Goal: Information Seeking & Learning: Find contact information

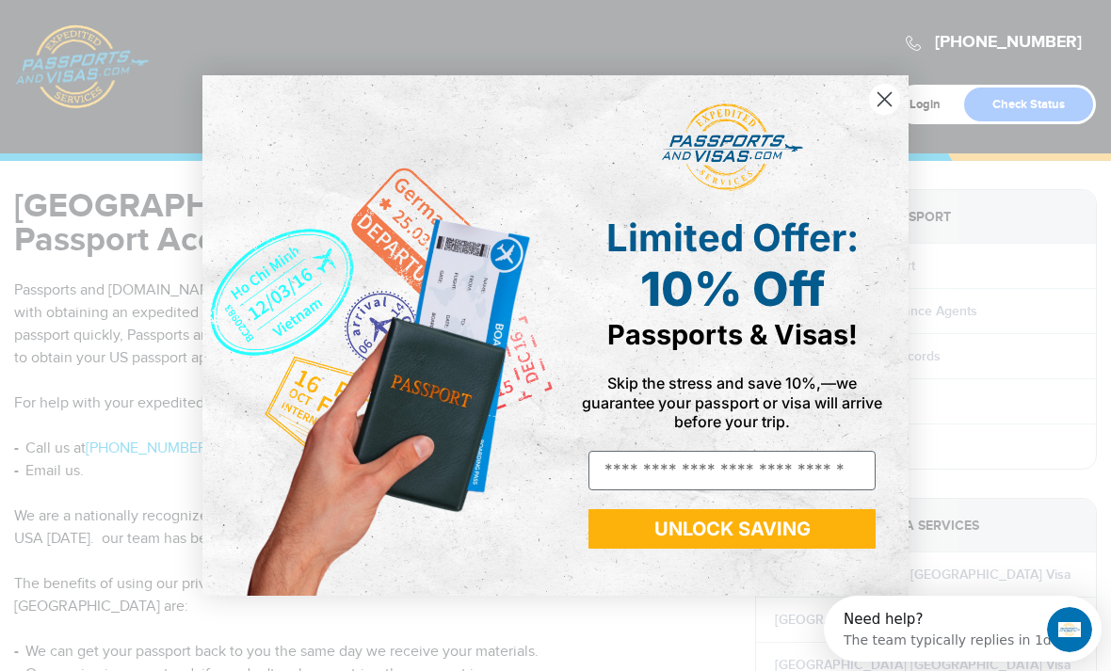
click at [879, 102] on icon "Close dialog" at bounding box center [884, 98] width 13 height 13
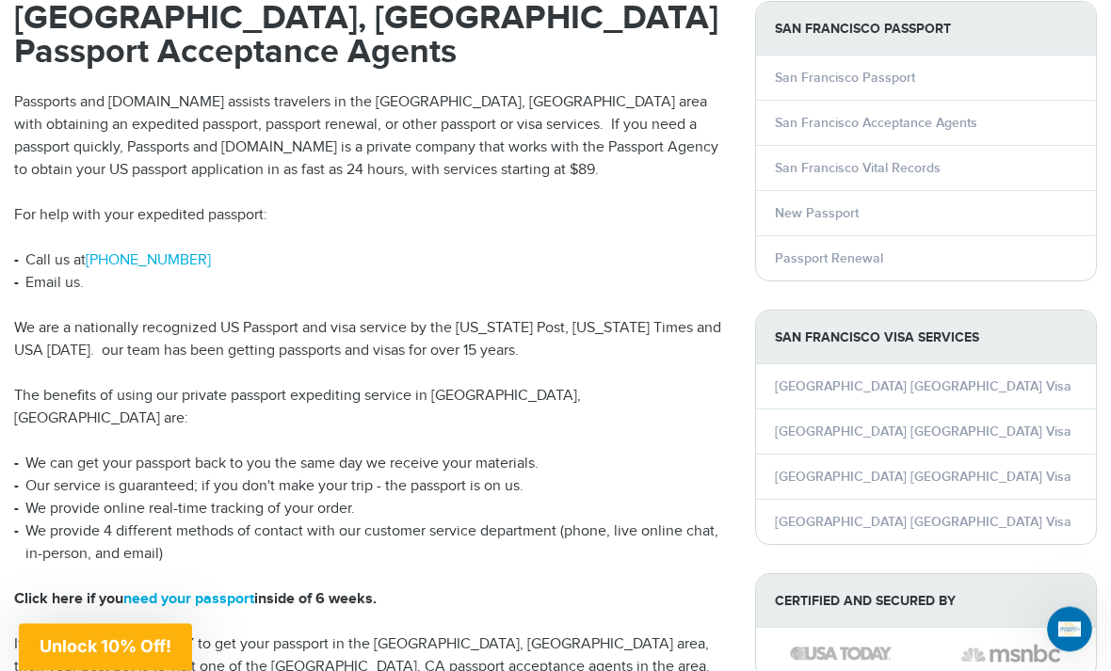
scroll to position [189, 0]
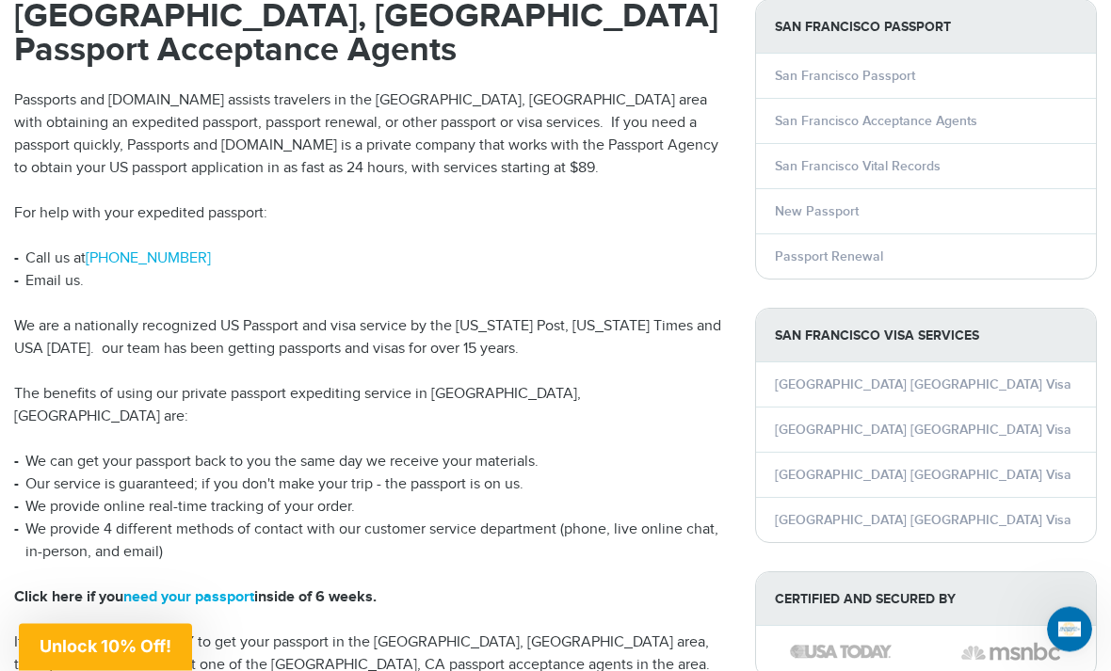
click at [712, 633] on p "If you are NOT IN A HURRY to get your passport in the San Francisco, CA area, t…" at bounding box center [370, 678] width 713 height 90
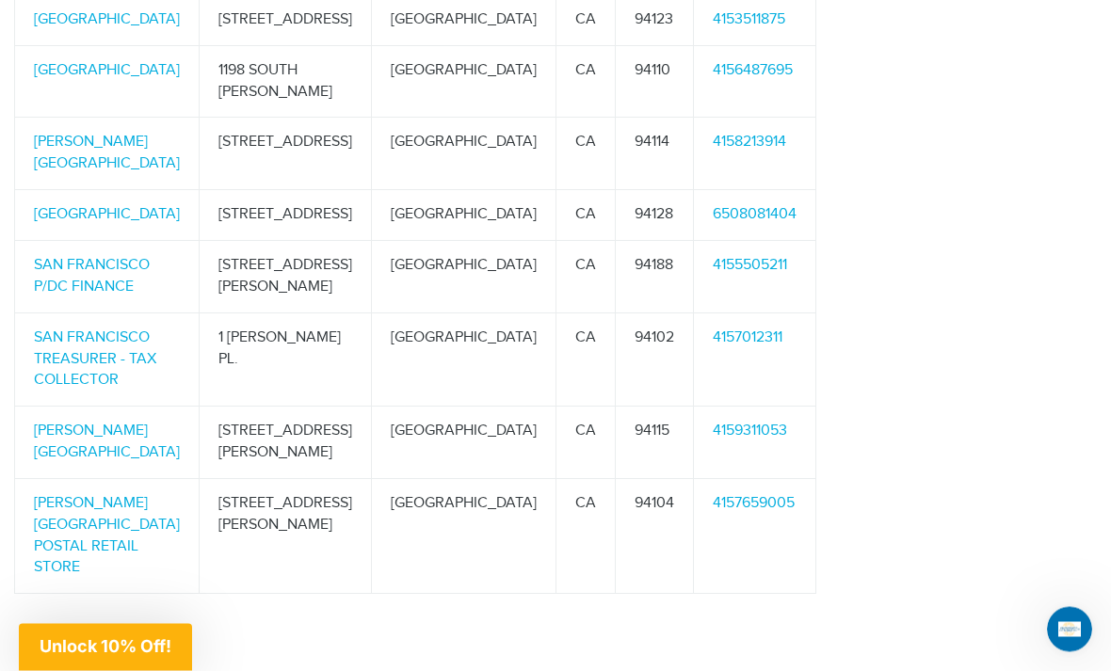
scroll to position [1453, 0]
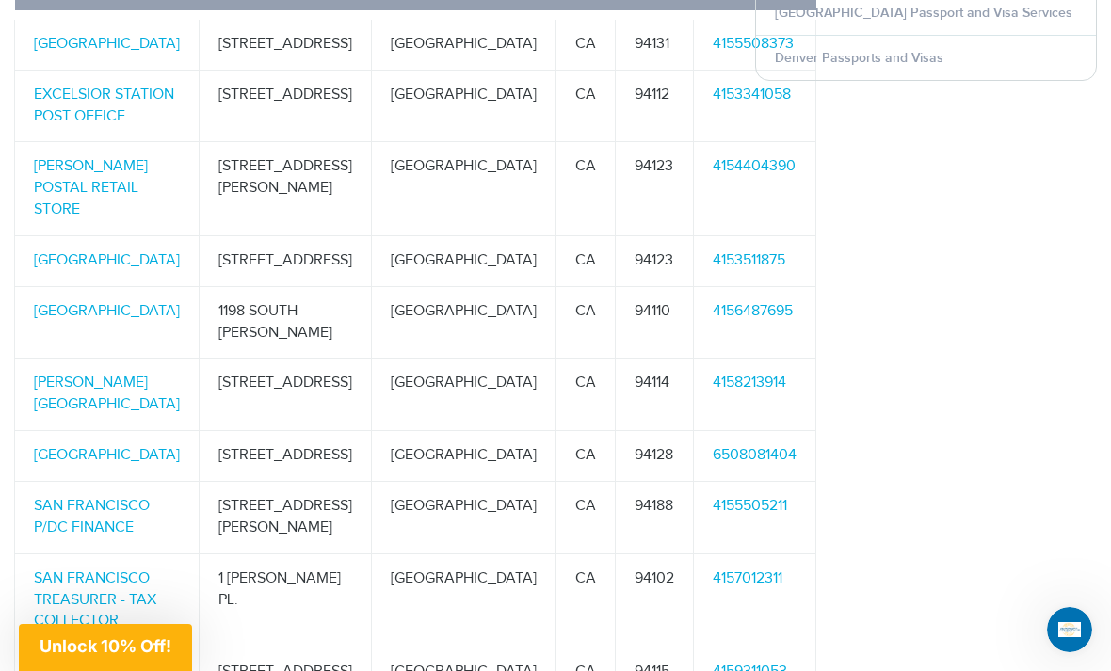
scroll to position [1177, 0]
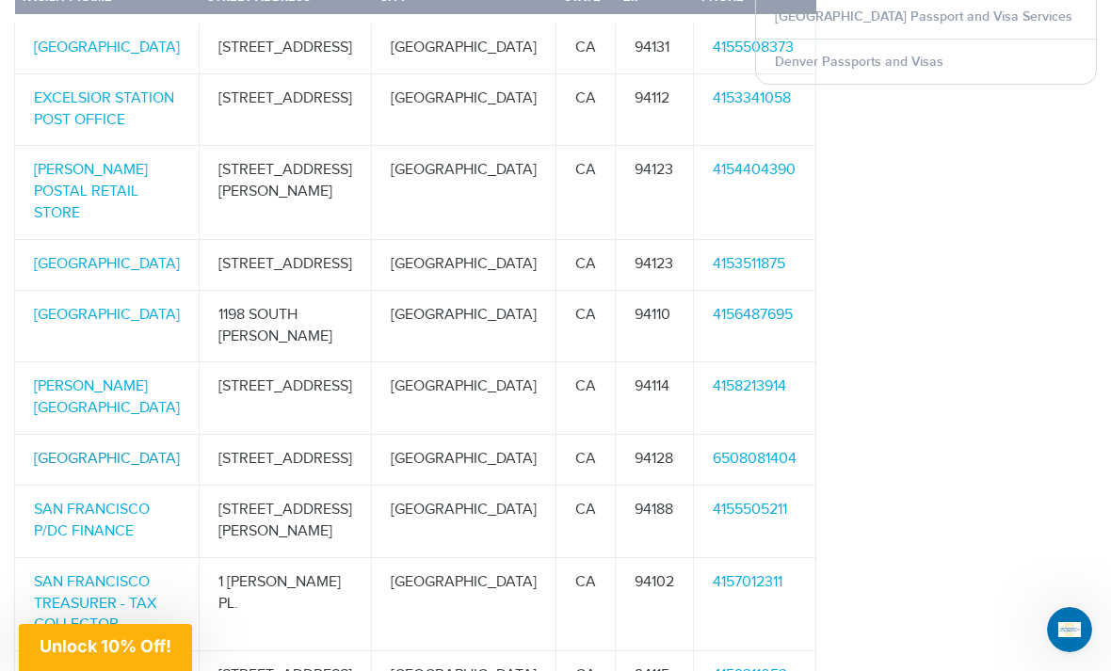
click at [95, 468] on link "[GEOGRAPHIC_DATA]" at bounding box center [107, 459] width 146 height 18
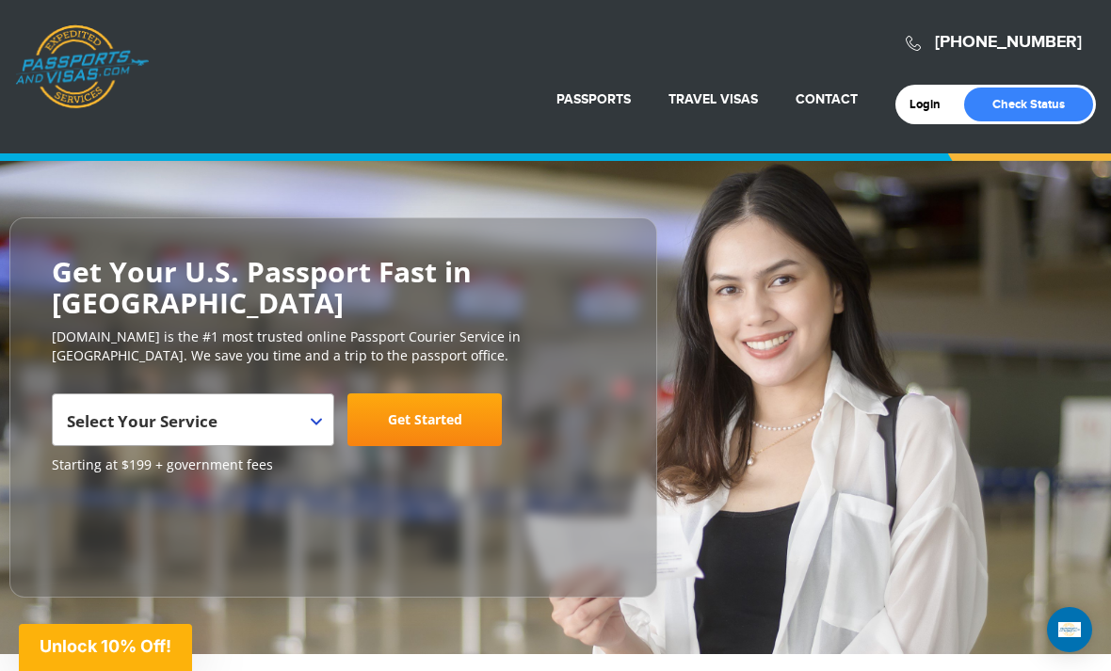
click at [330, 422] on span "Select Your Service" at bounding box center [193, 420] width 282 height 53
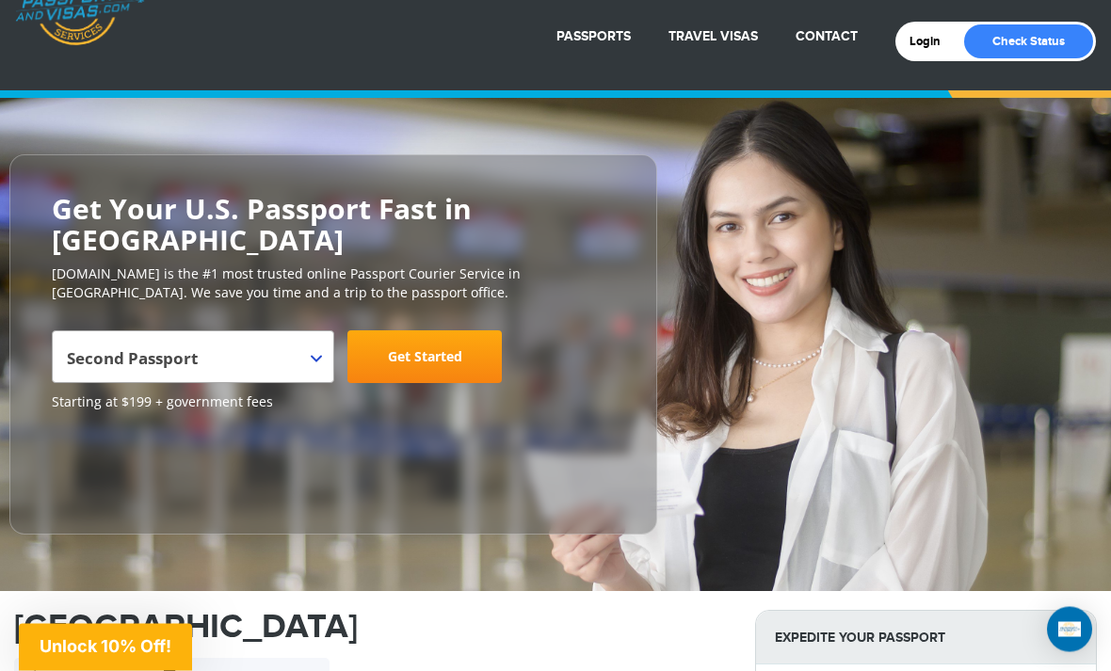
click at [315, 363] on span "Second Passport" at bounding box center [193, 357] width 282 height 53
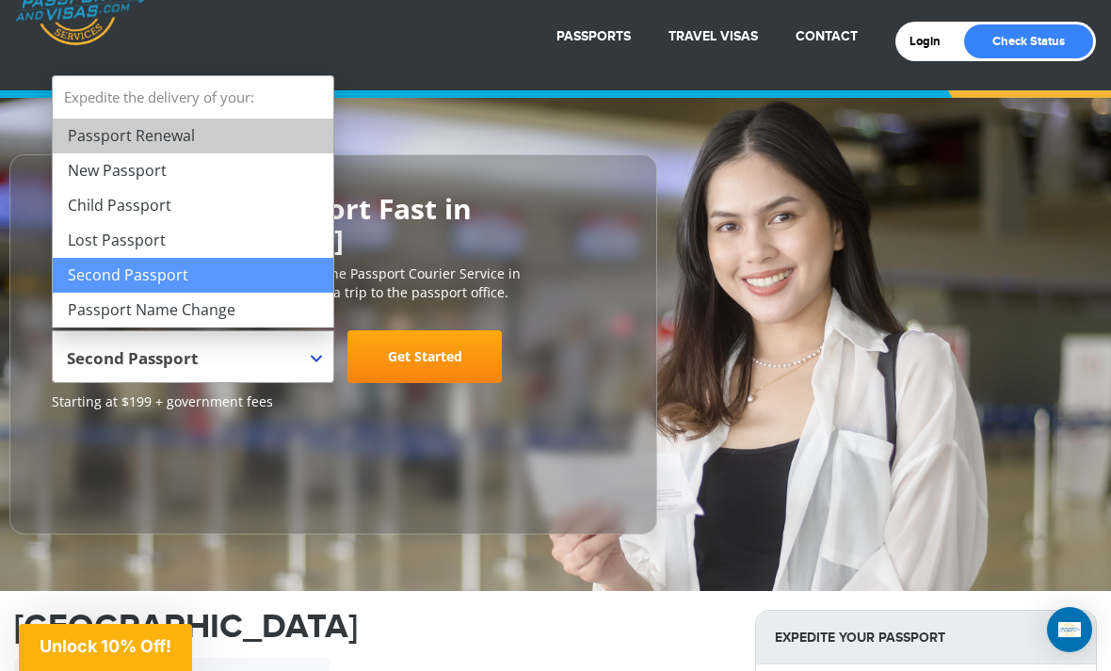
select select "**********"
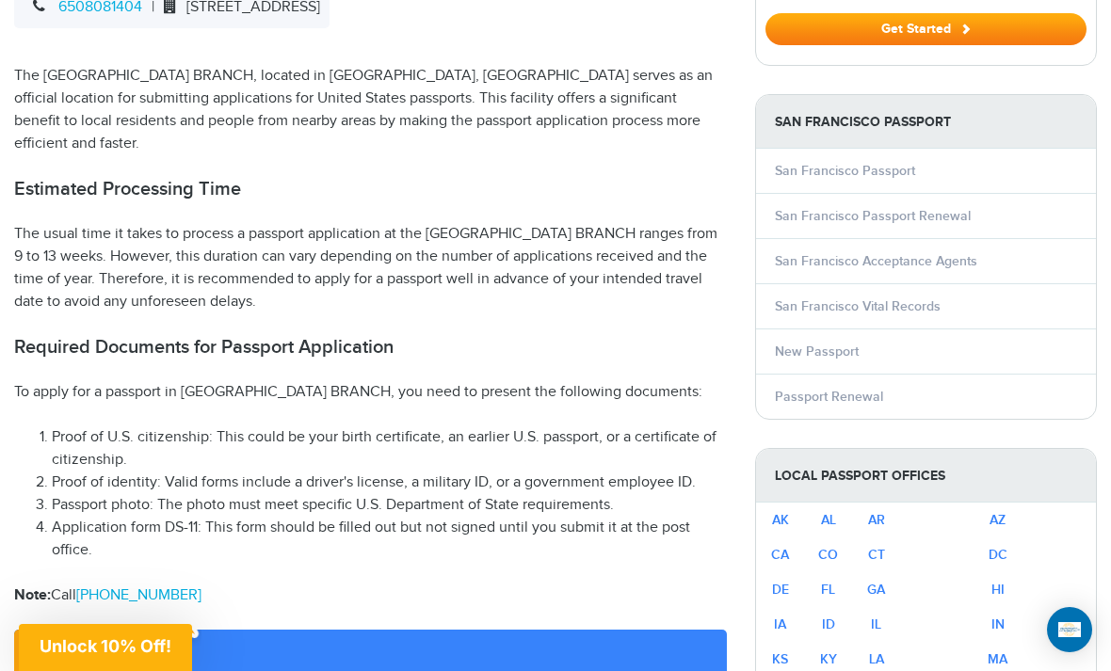
scroll to position [729, 0]
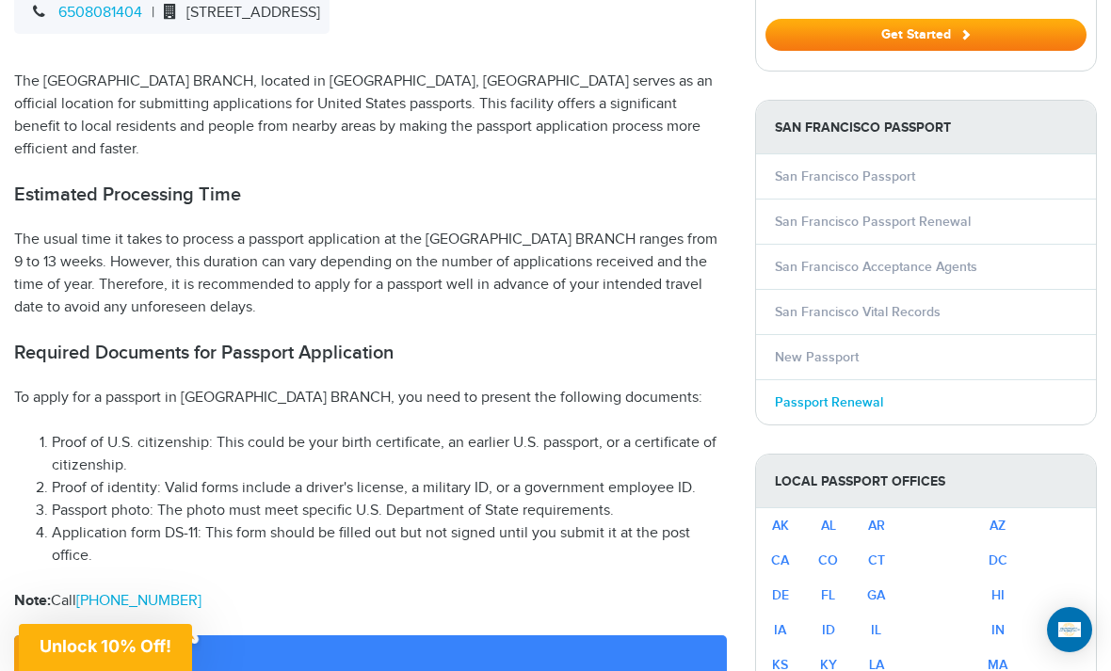
click at [870, 401] on link "Passport Renewal" at bounding box center [829, 403] width 108 height 16
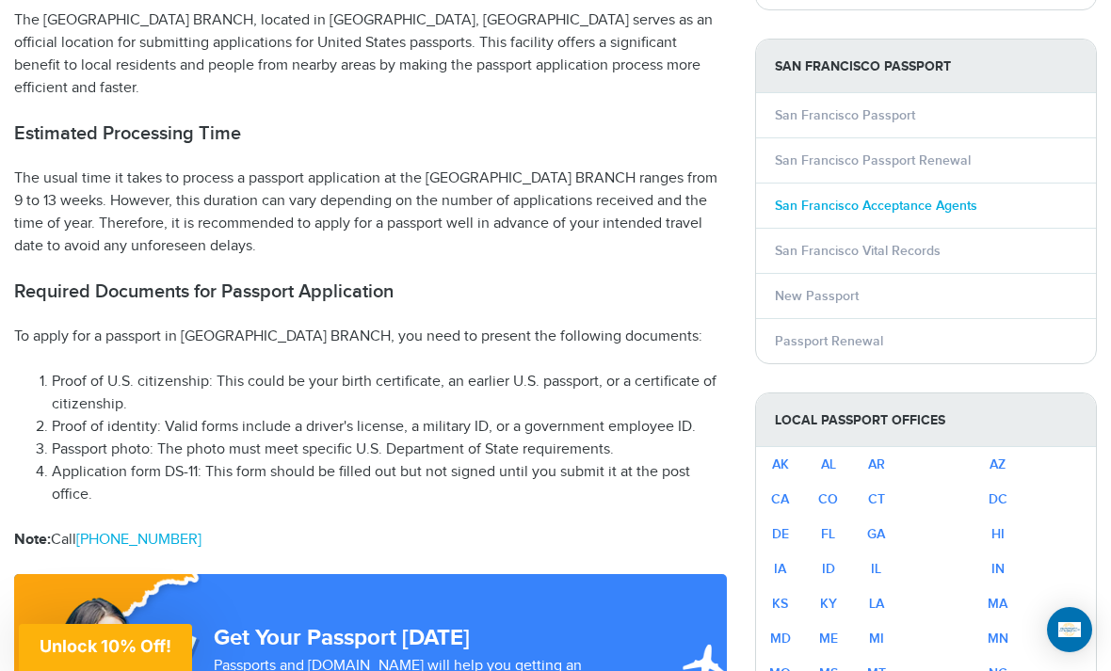
click at [957, 200] on link "San Francisco Acceptance Agents" at bounding box center [876, 206] width 202 height 16
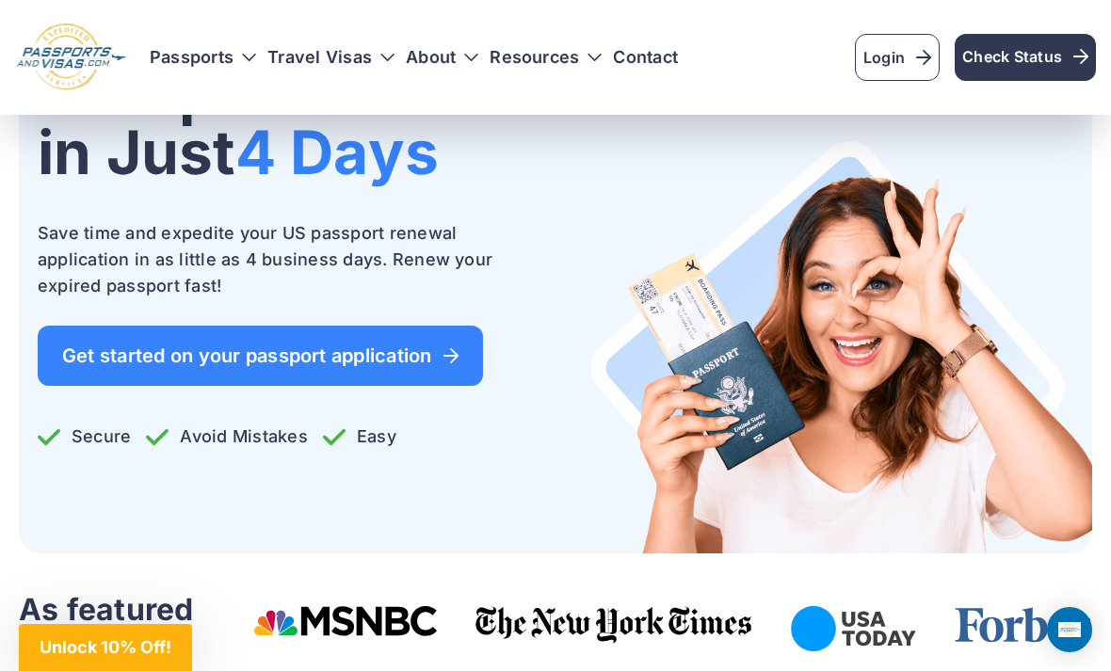
scroll to position [275, 0]
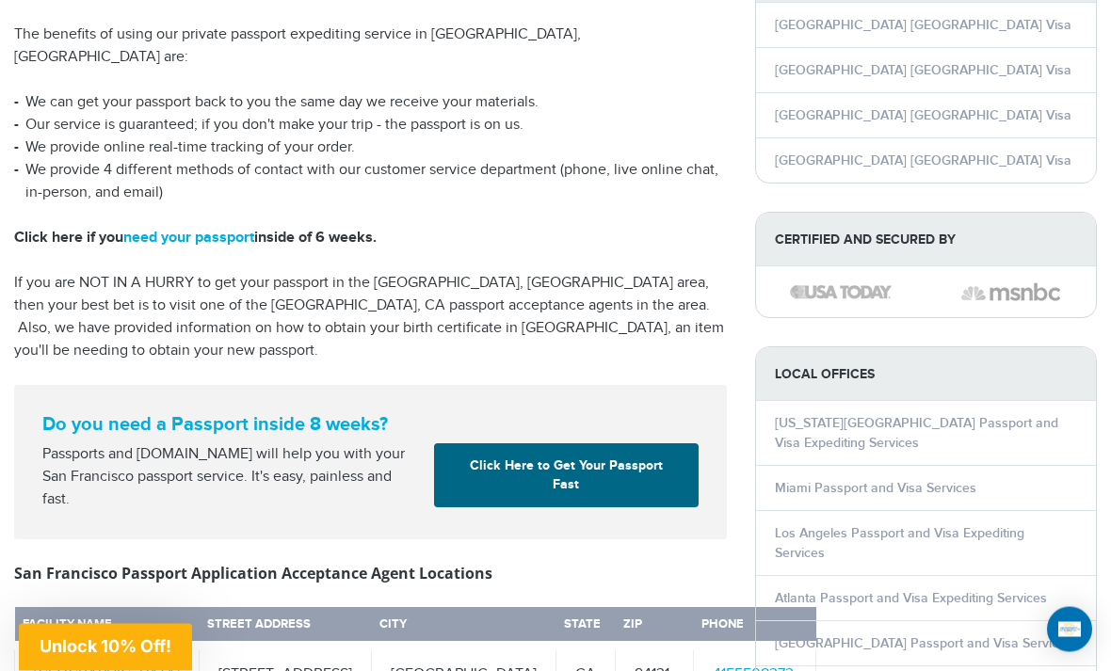
scroll to position [606, 0]
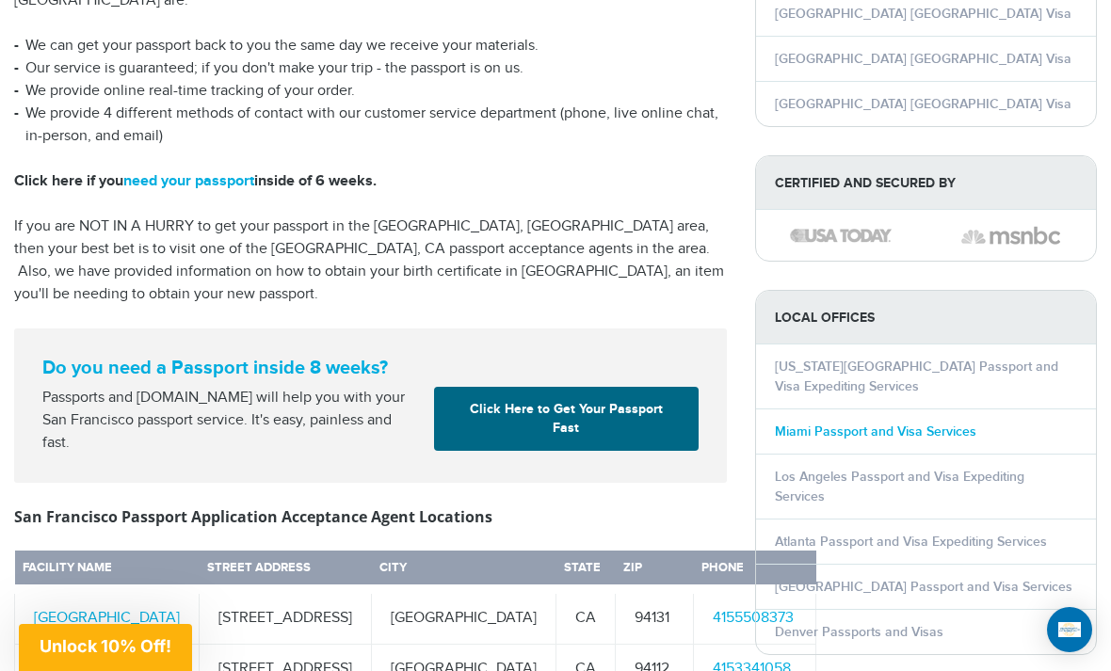
click at [933, 437] on link "Miami Passport and Visa Services" at bounding box center [875, 432] width 201 height 16
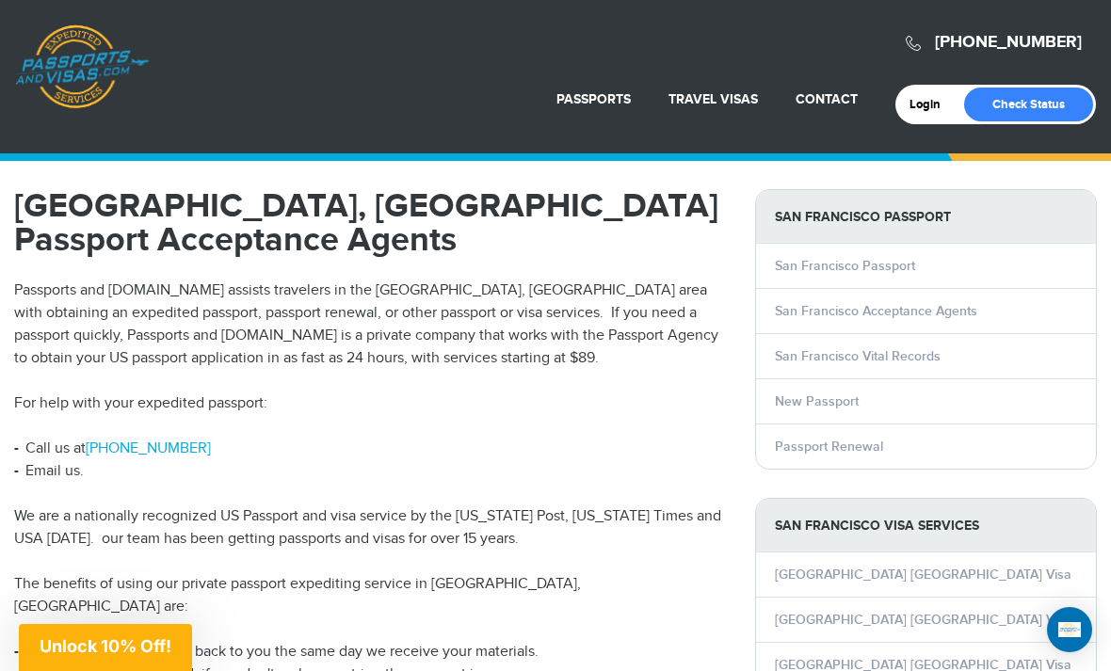
scroll to position [640, 0]
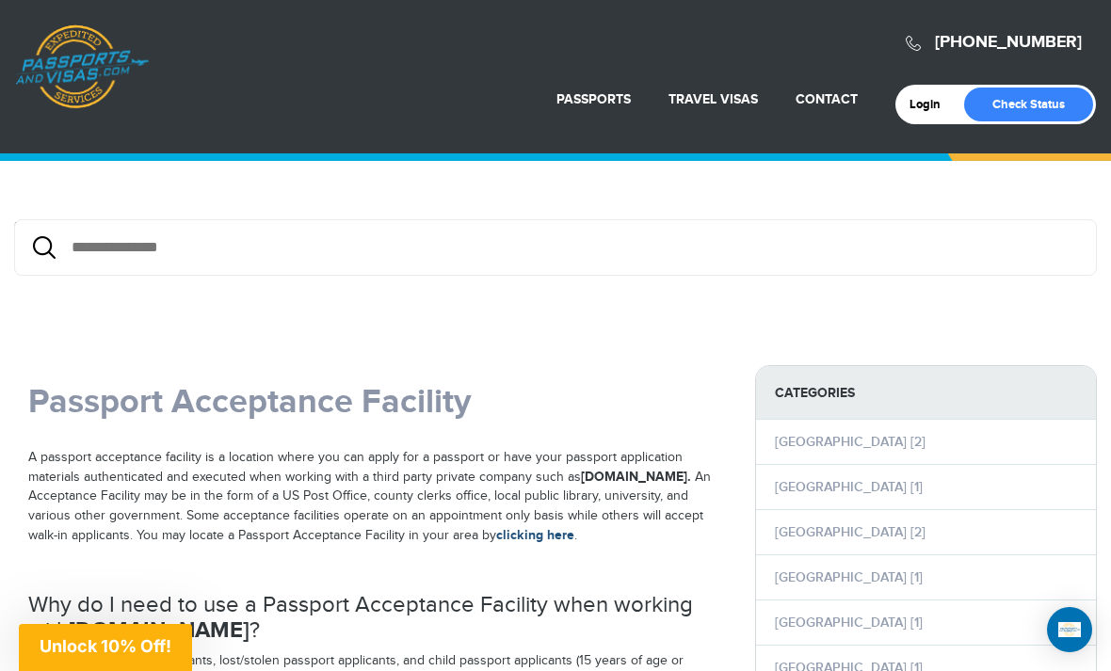
click at [496, 543] on link "clicking here" at bounding box center [535, 535] width 78 height 16
